Goal: Task Accomplishment & Management: Manage account settings

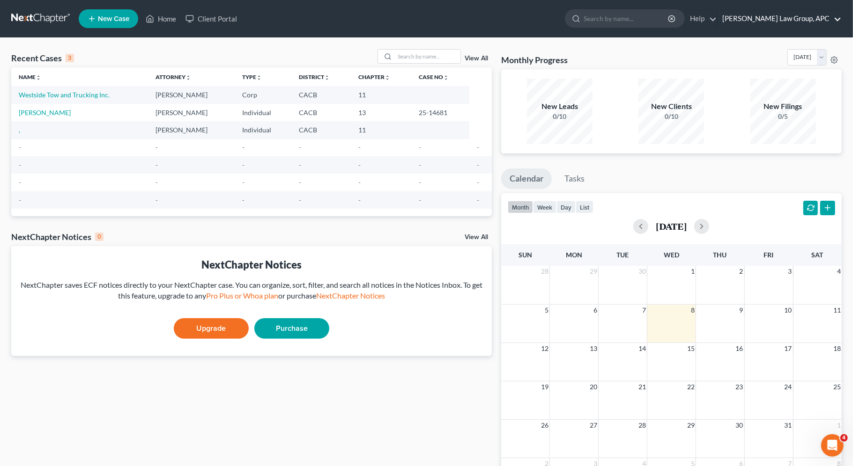
click at [812, 20] on link "[PERSON_NAME] Law Group, APC" at bounding box center [779, 18] width 124 height 17
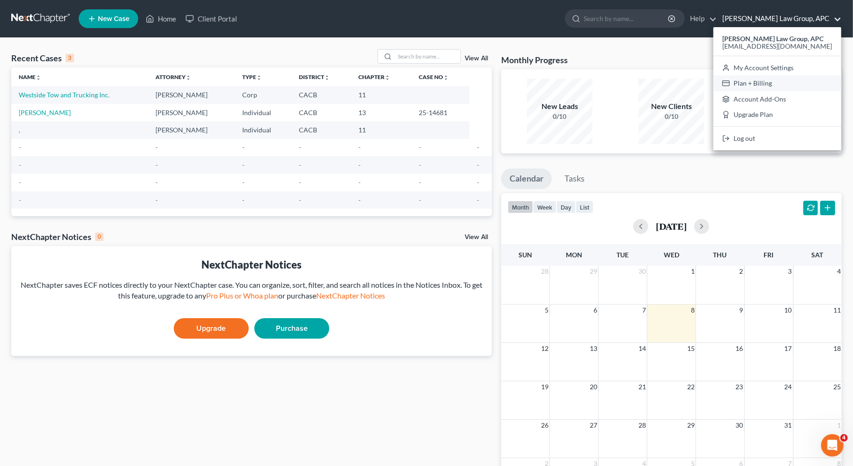
click at [784, 85] on link "Plan + Billing" at bounding box center [777, 83] width 128 height 16
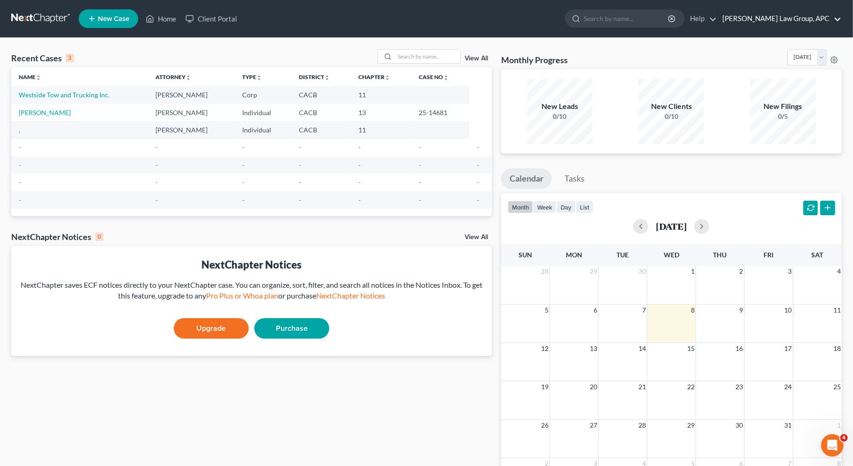
click at [808, 17] on link "[PERSON_NAME] Law Group, APC" at bounding box center [779, 18] width 124 height 17
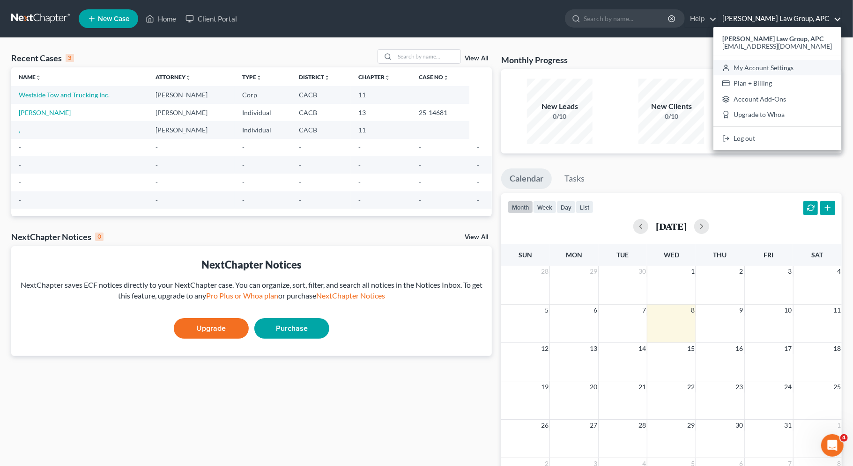
click at [784, 72] on link "My Account Settings" at bounding box center [777, 68] width 128 height 16
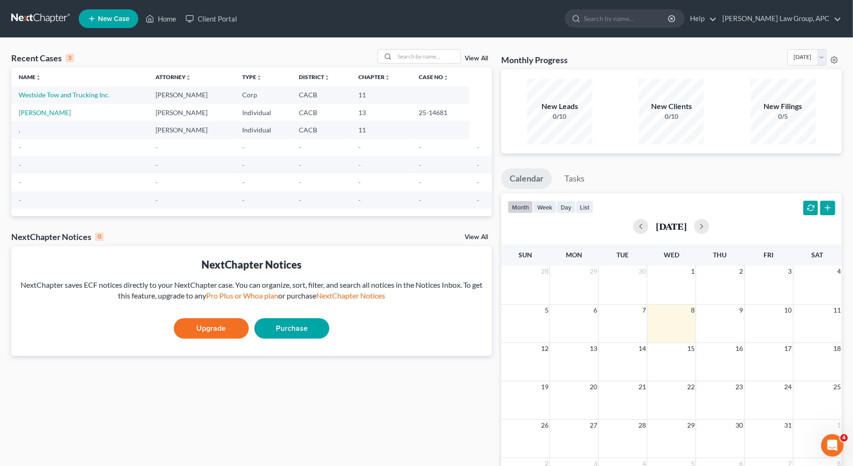
select select "7"
select select "24"
select select "4"
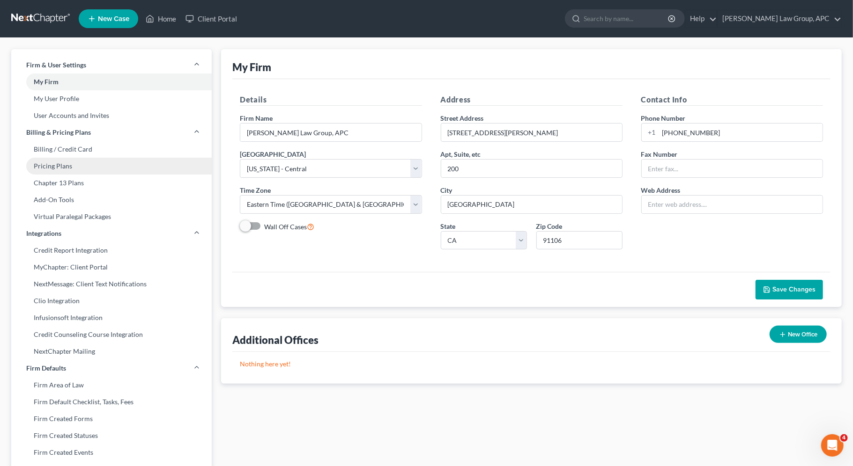
click at [105, 167] on link "Pricing Plans" at bounding box center [111, 166] width 200 height 17
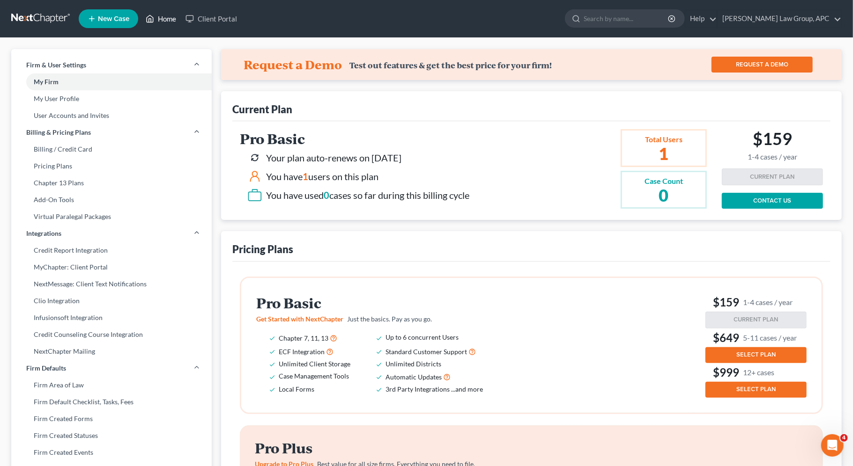
click at [167, 21] on link "Home" at bounding box center [161, 18] width 40 height 17
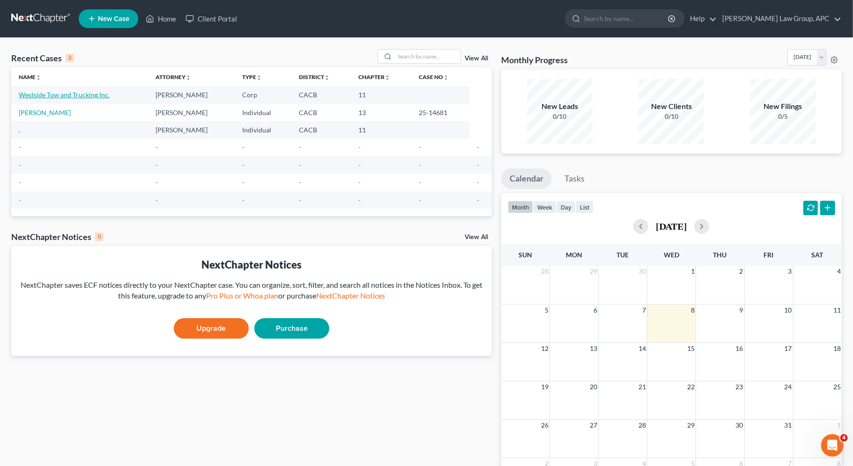
click at [93, 93] on link "Westside Tow and Trucking Inc." at bounding box center [64, 95] width 91 height 8
